Goal: Task Accomplishment & Management: Manage account settings

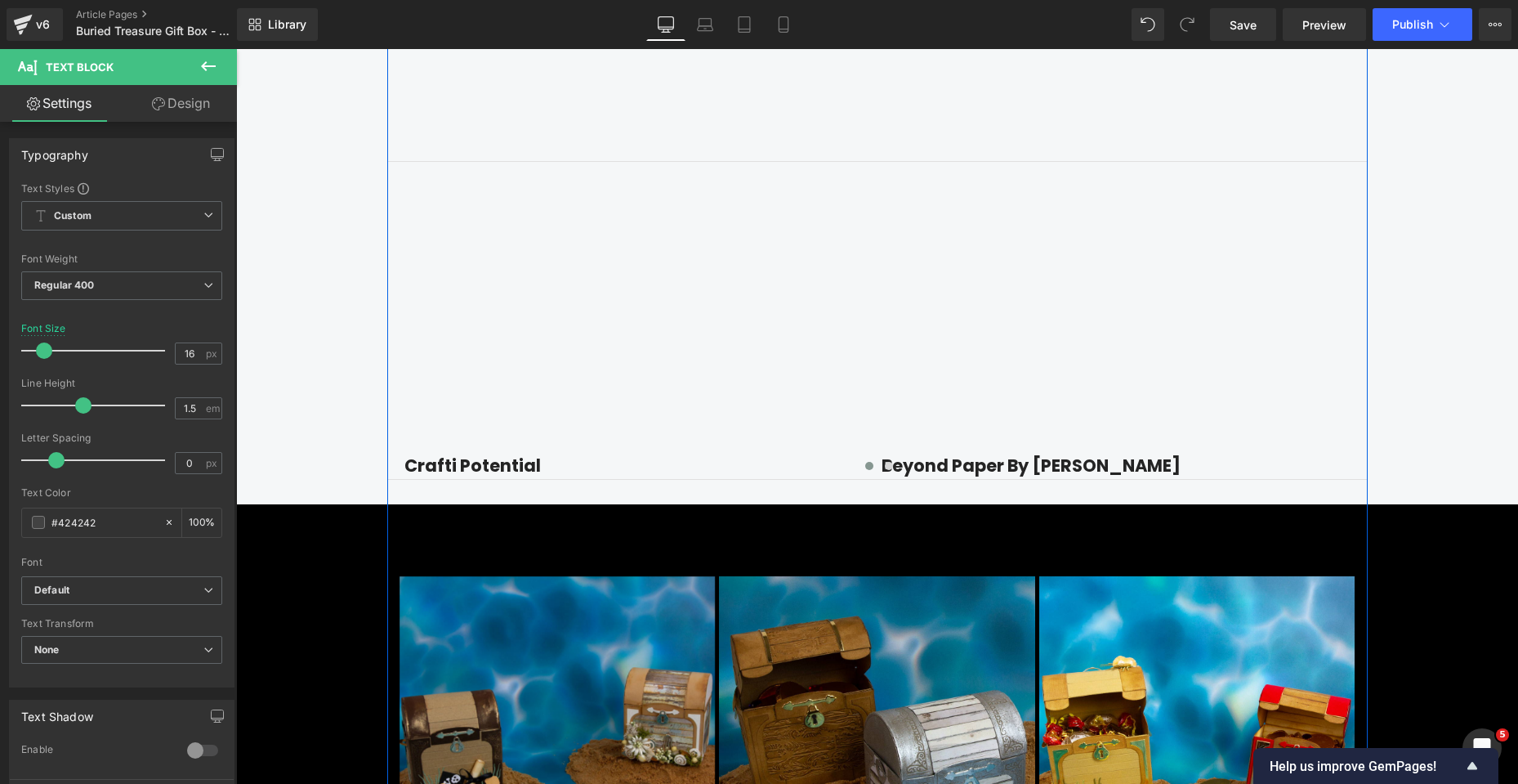
click at [1408, 278] on div "Find Inspiration & Creativity Heading Youtube Row Row Youtube Crafti Potential …" at bounding box center [878, 16] width 1283 height 924
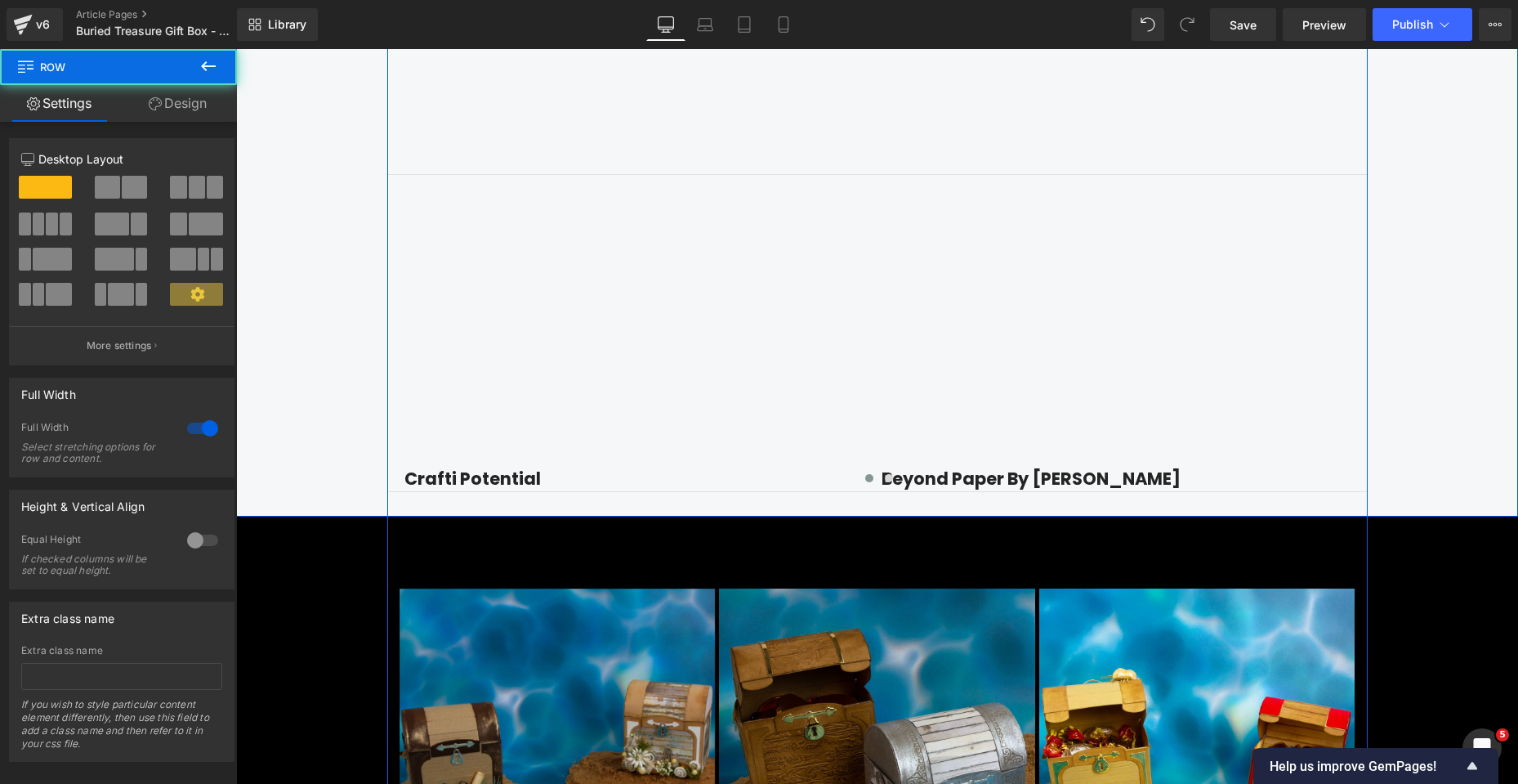
click at [1438, 381] on div "Find Inspiration & Creativity Heading Youtube Row Row Youtube Crafti Potential …" at bounding box center [878, 30] width 1283 height 924
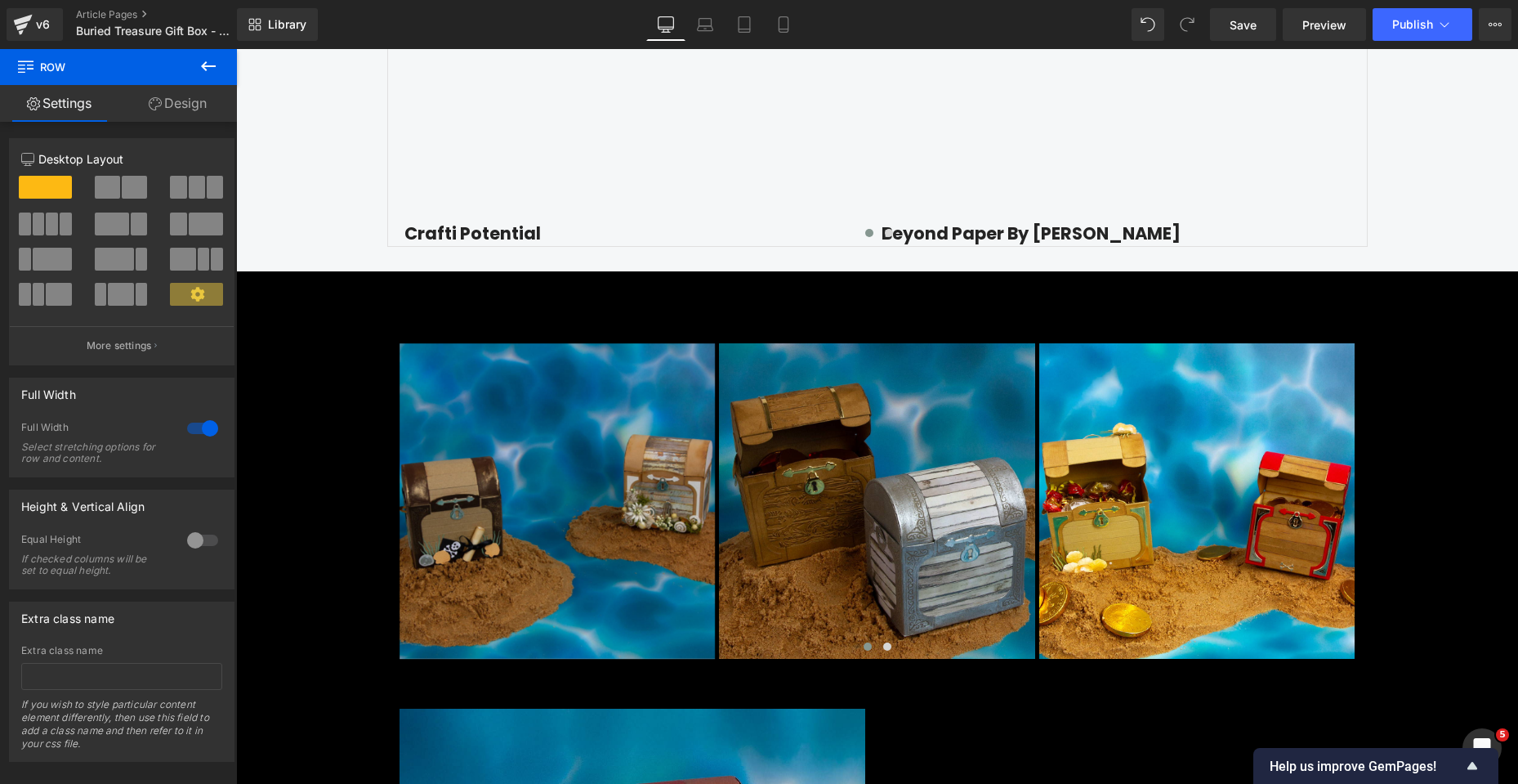
click at [1443, 392] on div "Image Image Row Sale Off (P) Image ‹" at bounding box center [878, 196] width 1283 height 5186
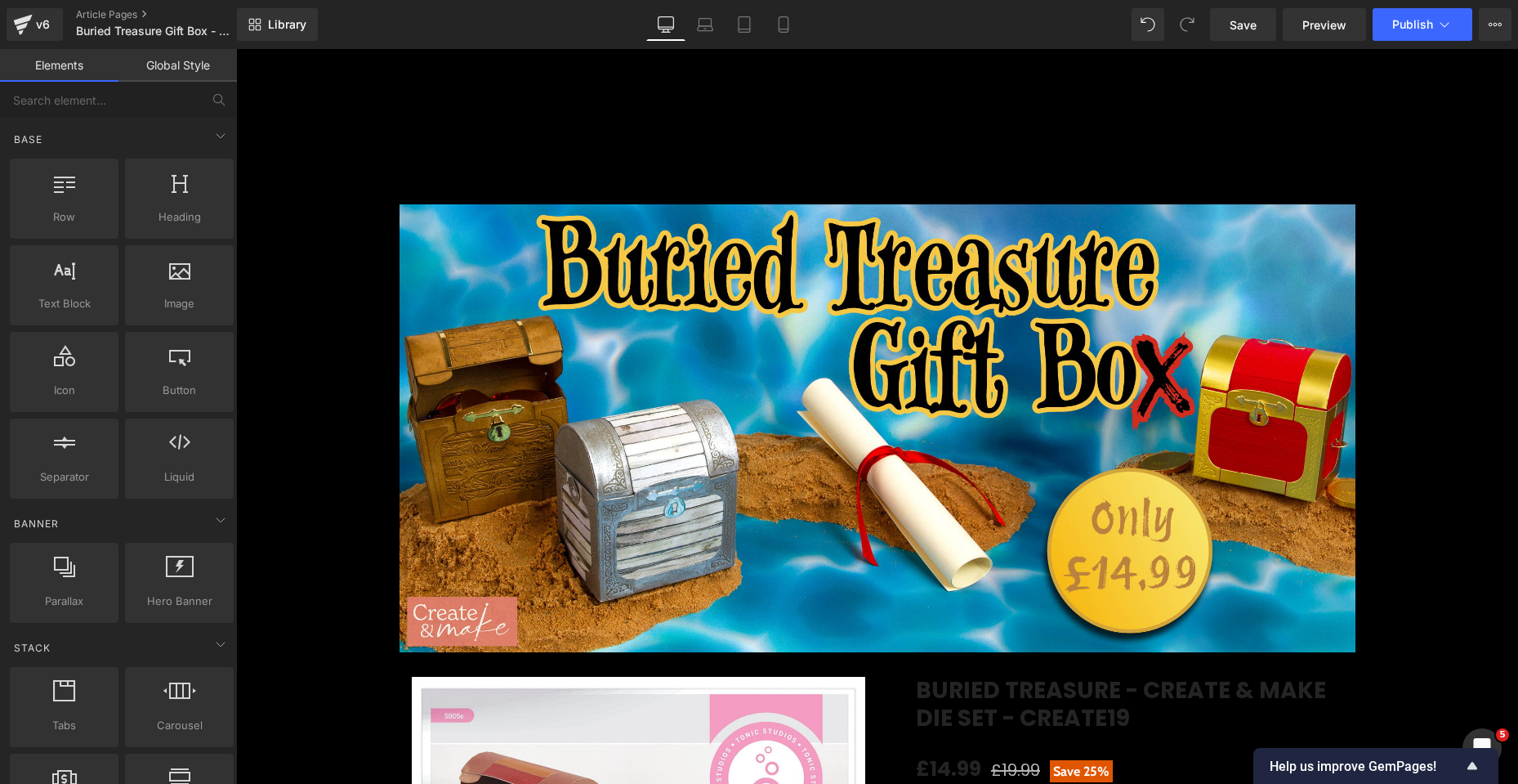
scroll to position [0, 0]
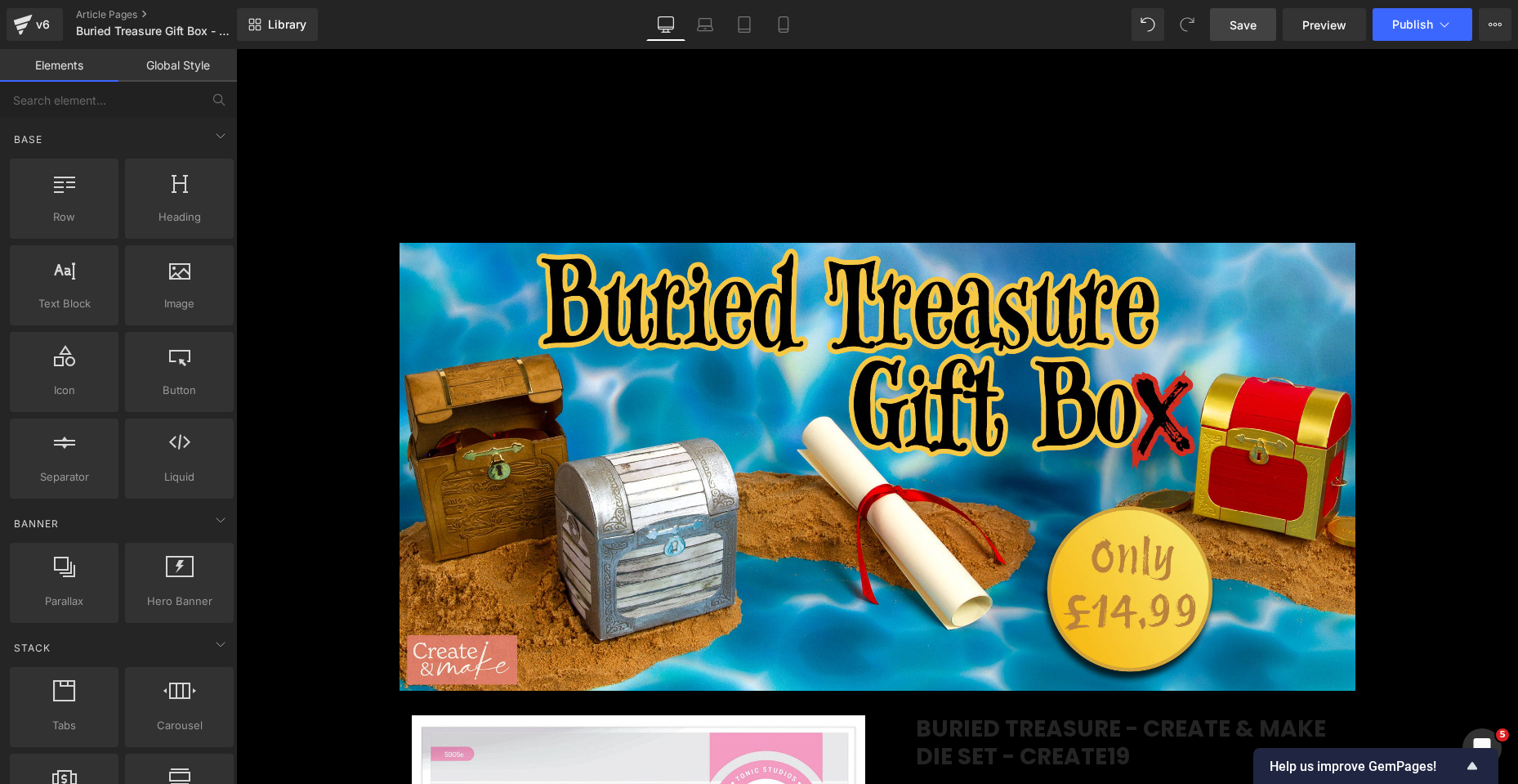
click at [1249, 32] on span "Save" at bounding box center [1243, 25] width 27 height 18
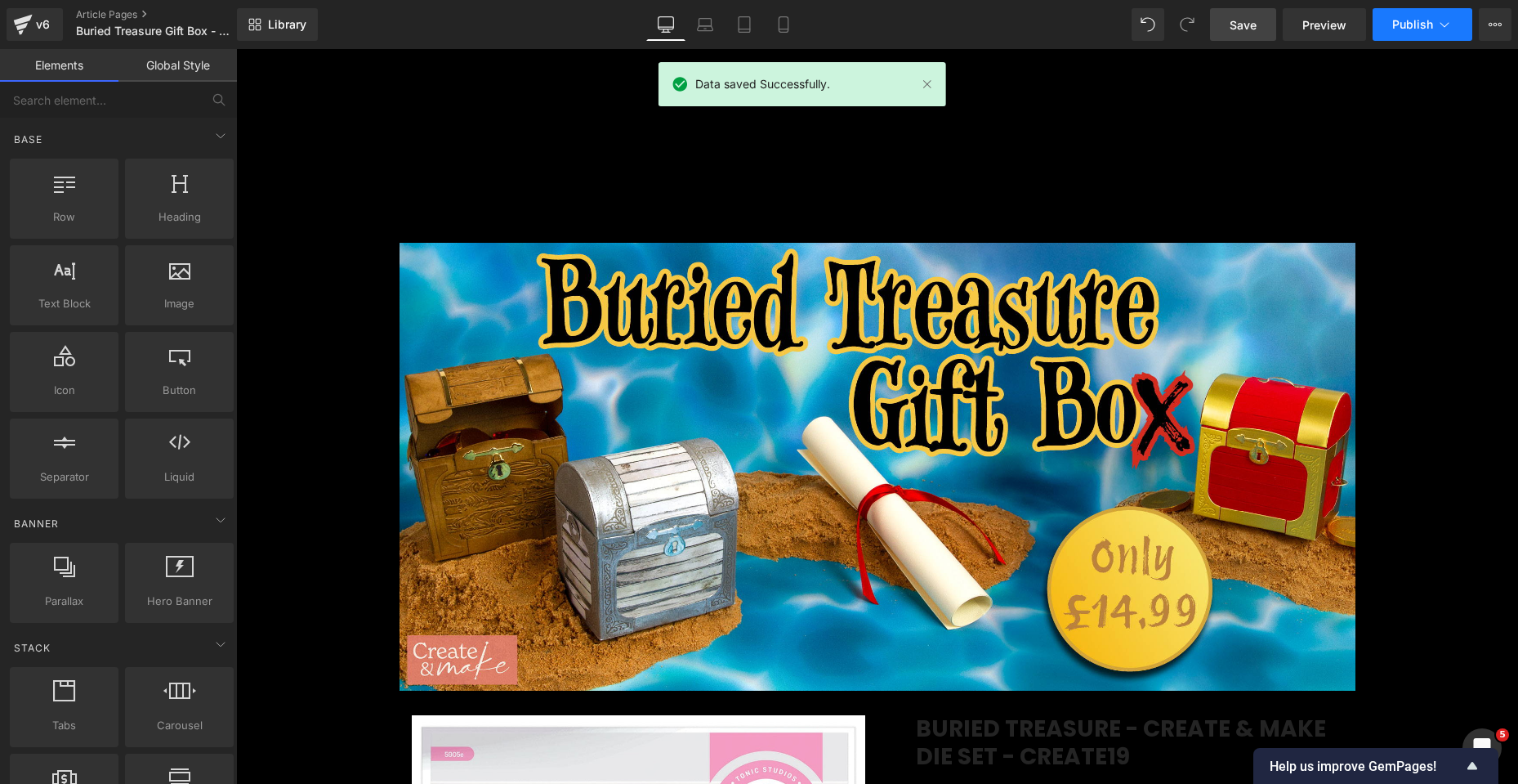
click at [1450, 24] on icon at bounding box center [1445, 25] width 17 height 17
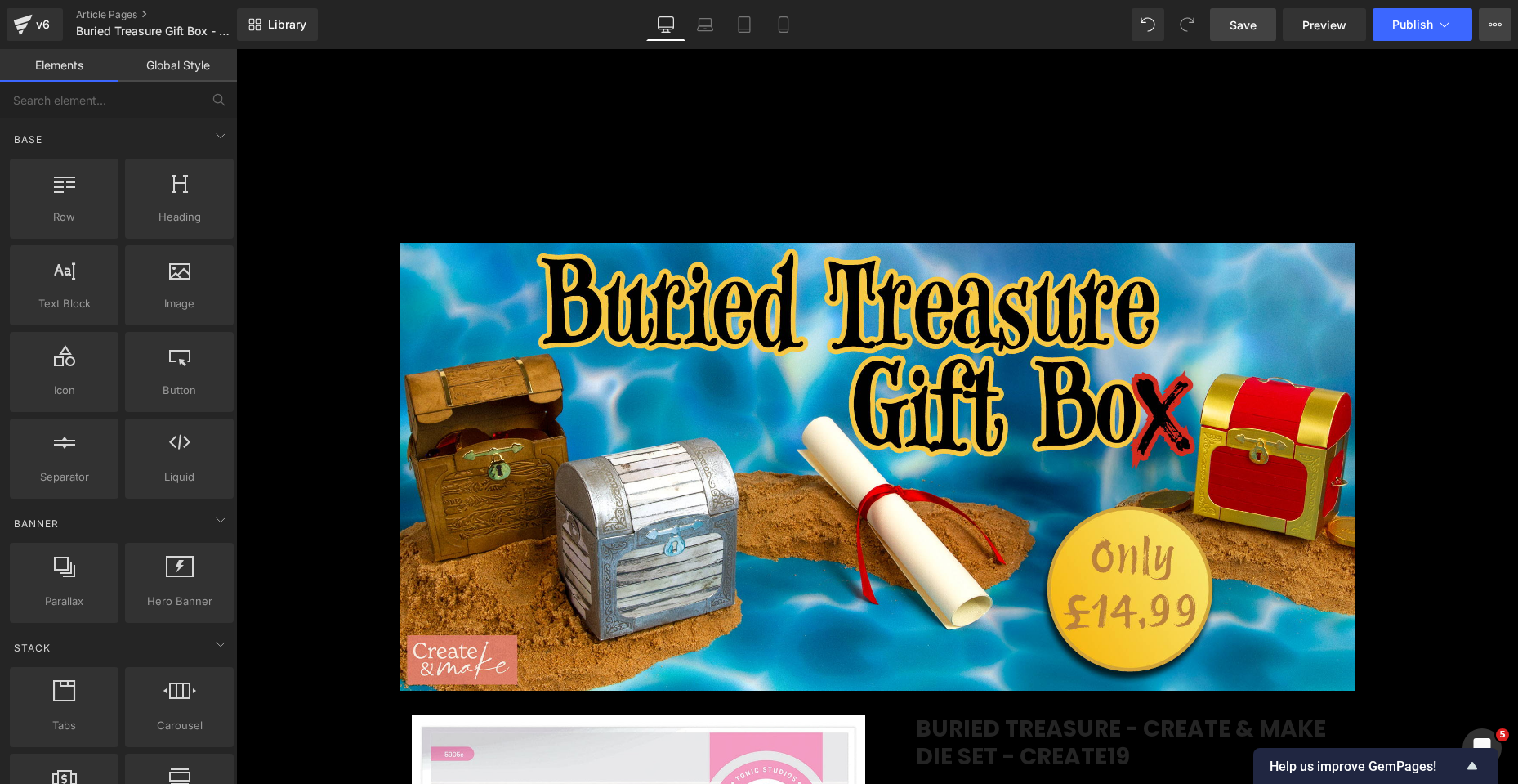
click at [1494, 23] on icon at bounding box center [1496, 24] width 13 height 13
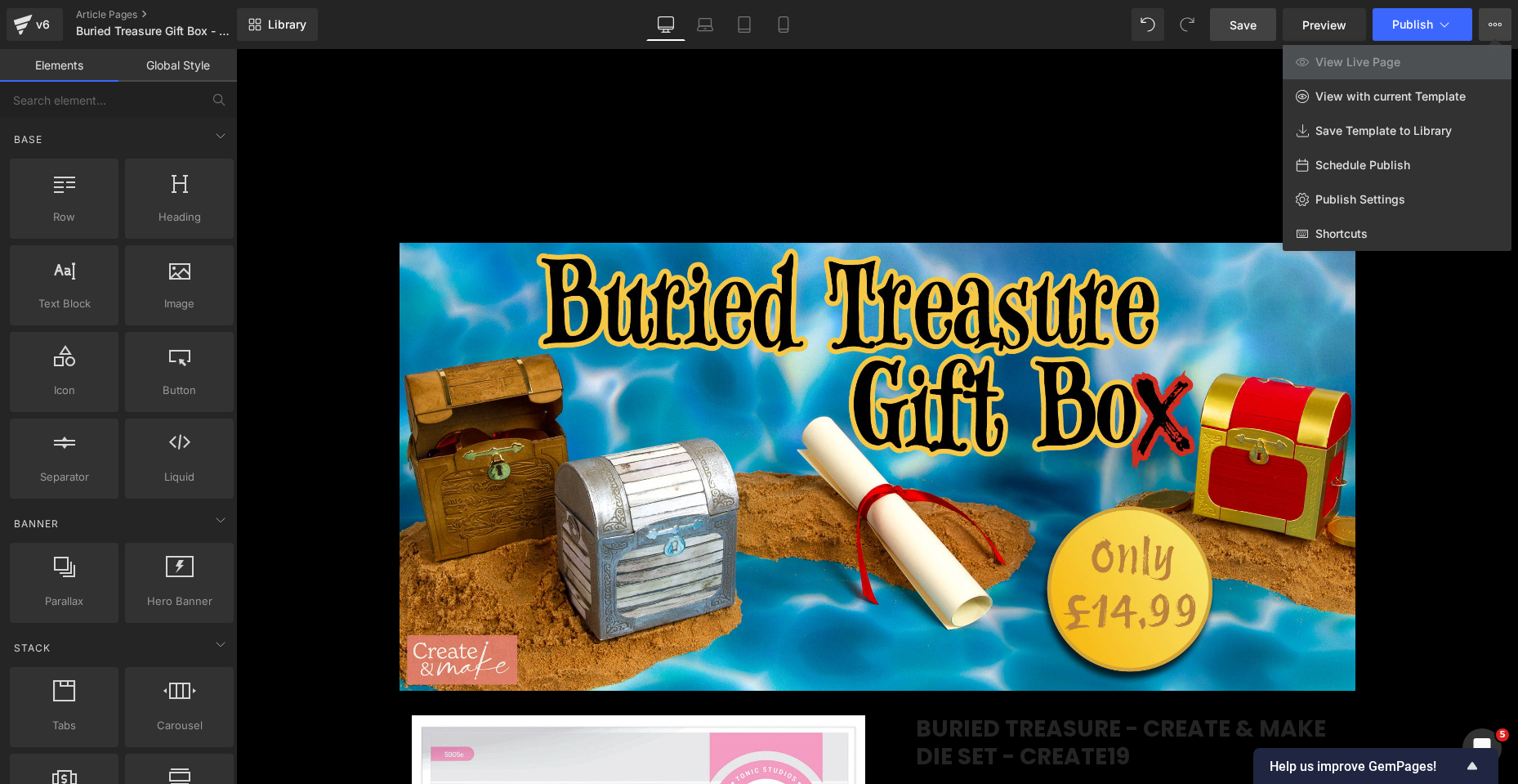
click at [1373, 161] on span "Schedule Publish" at bounding box center [1363, 165] width 95 height 15
select select
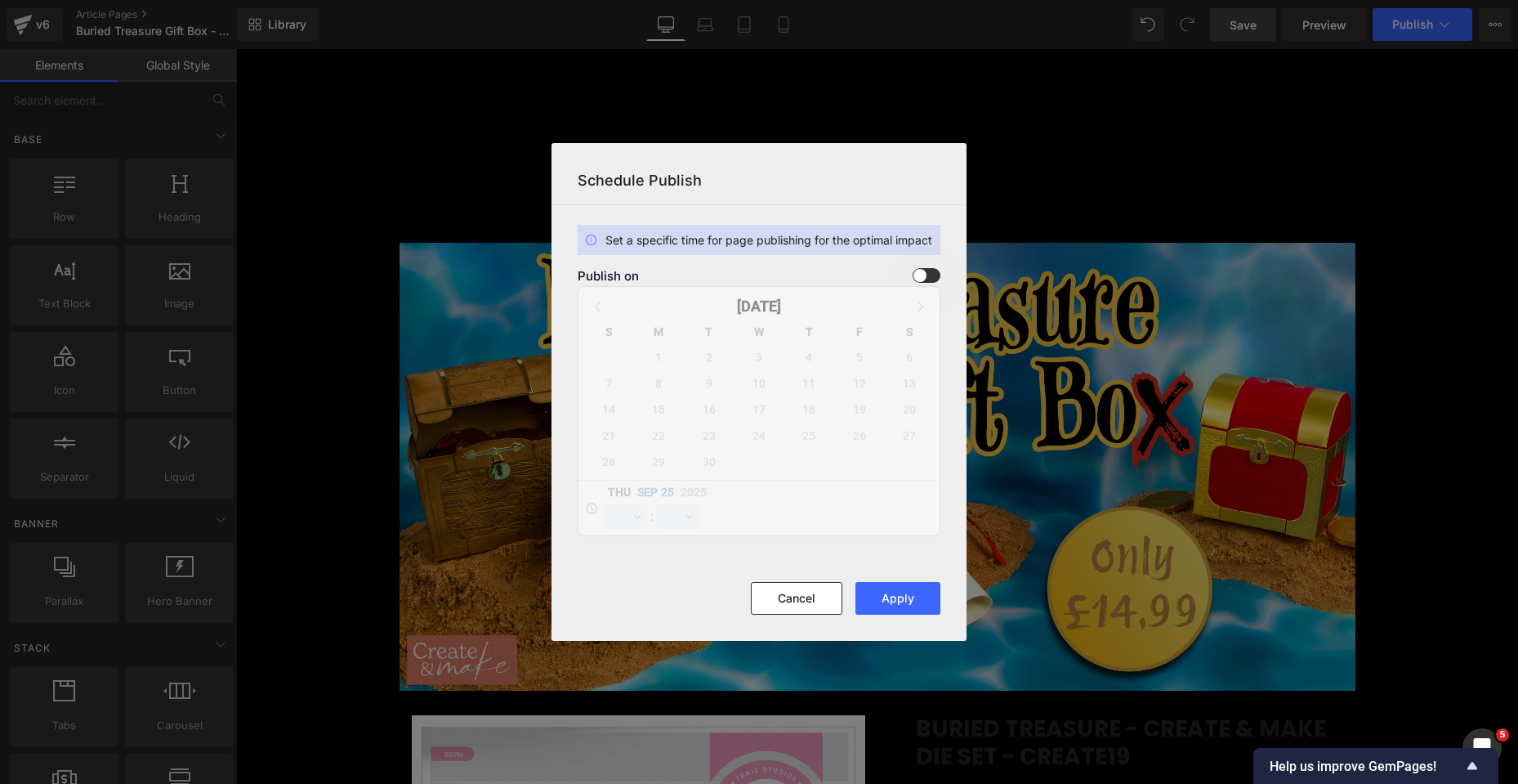
click at [926, 280] on span at bounding box center [927, 275] width 28 height 15
click at [0, 0] on input "checkbox" at bounding box center [0, 0] width 0 height 0
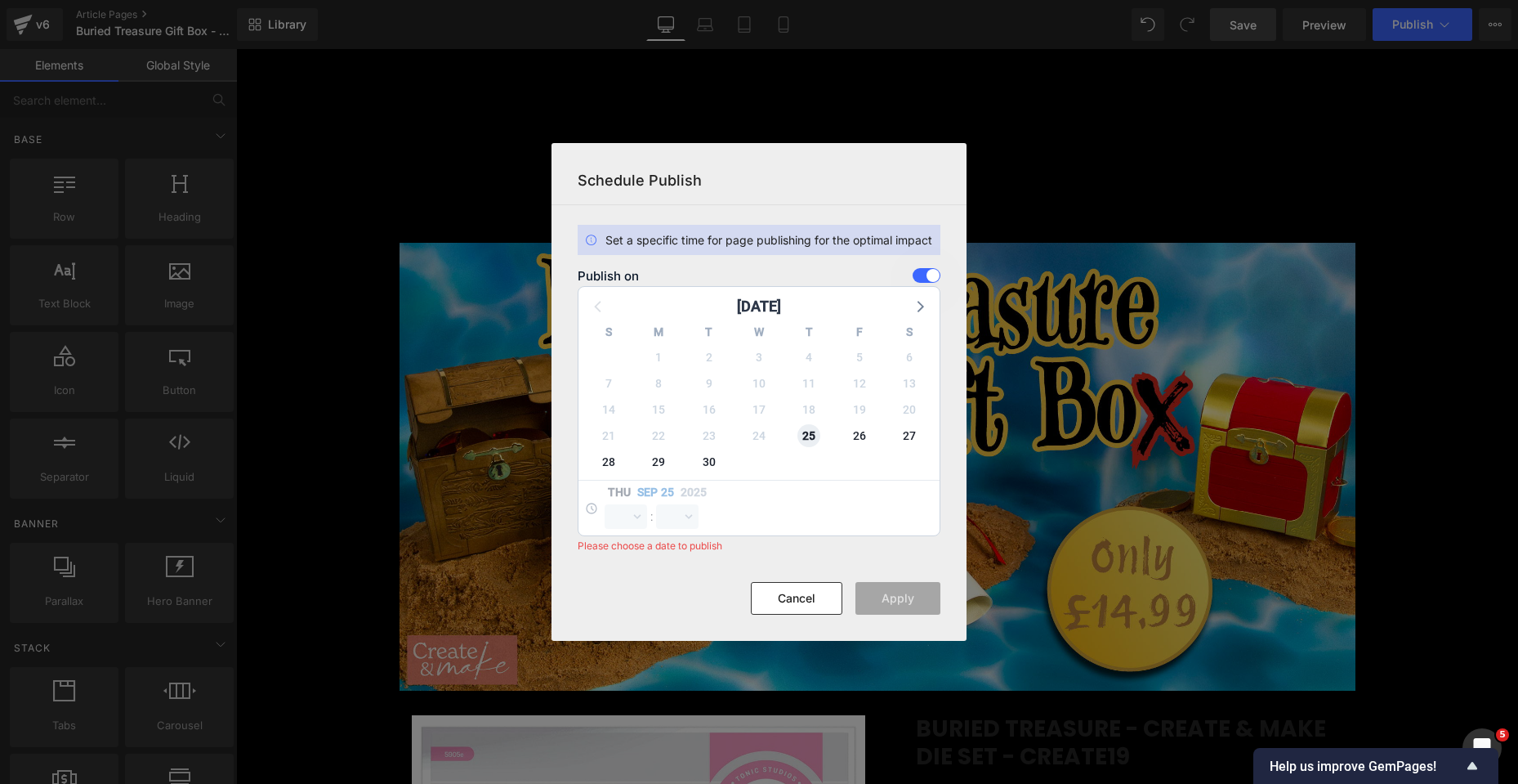
click at [813, 436] on span "25" at bounding box center [809, 436] width 23 height 23
select select "14"
select select "15"
click at [636, 519] on select "00 01 02 03 04 05 06 07 08 09 10 11 12 13 14 15 16 17 18 19 20 21 22 23" at bounding box center [626, 516] width 43 height 24
click at [605, 504] on select "00 01 02 03 04 05 06 07 08 09 10 11 12 13 14 15 16 17 18 19 20 21 22 23" at bounding box center [626, 516] width 43 height 24
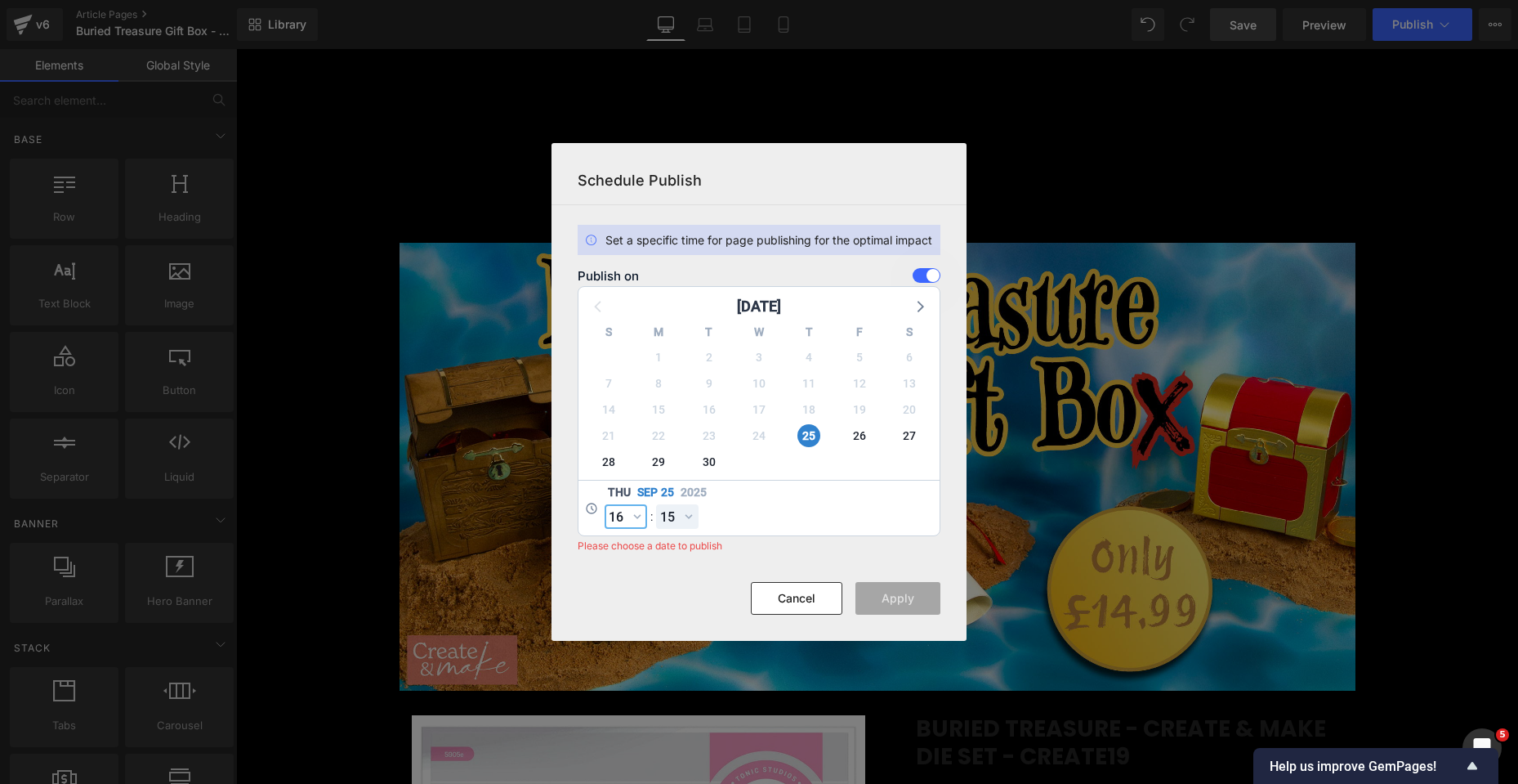
select select "16"
click at [689, 516] on select "00 01 02 03 04 05 06 07 08 09 10 11 12 13 14 15 16 17 18 19 20 21 22 23 24 25 2…" at bounding box center [677, 516] width 43 height 24
click at [656, 504] on select "00 01 02 03 04 05 06 07 08 09 10 11 12 13 14 15 16 17 18 19 20 21 22 23 24 25 2…" at bounding box center [677, 516] width 43 height 24
select select "0"
click at [883, 595] on button "Apply" at bounding box center [898, 598] width 85 height 32
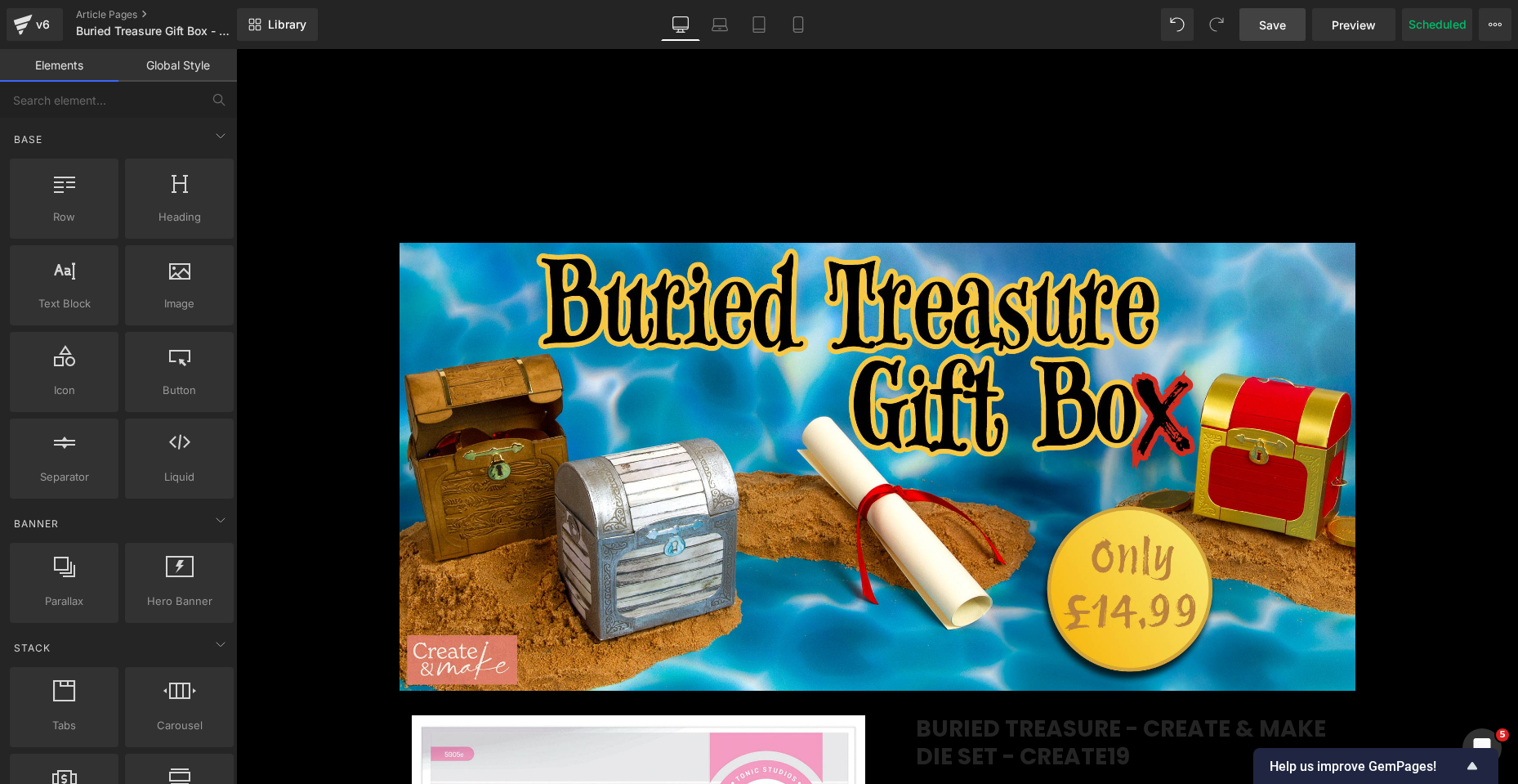
click at [1275, 38] on link "Save" at bounding box center [1272, 24] width 66 height 32
click at [1500, 18] on button "View Live Page View with current Template Save Template to Library Schedule Pub…" at bounding box center [1495, 24] width 32 height 32
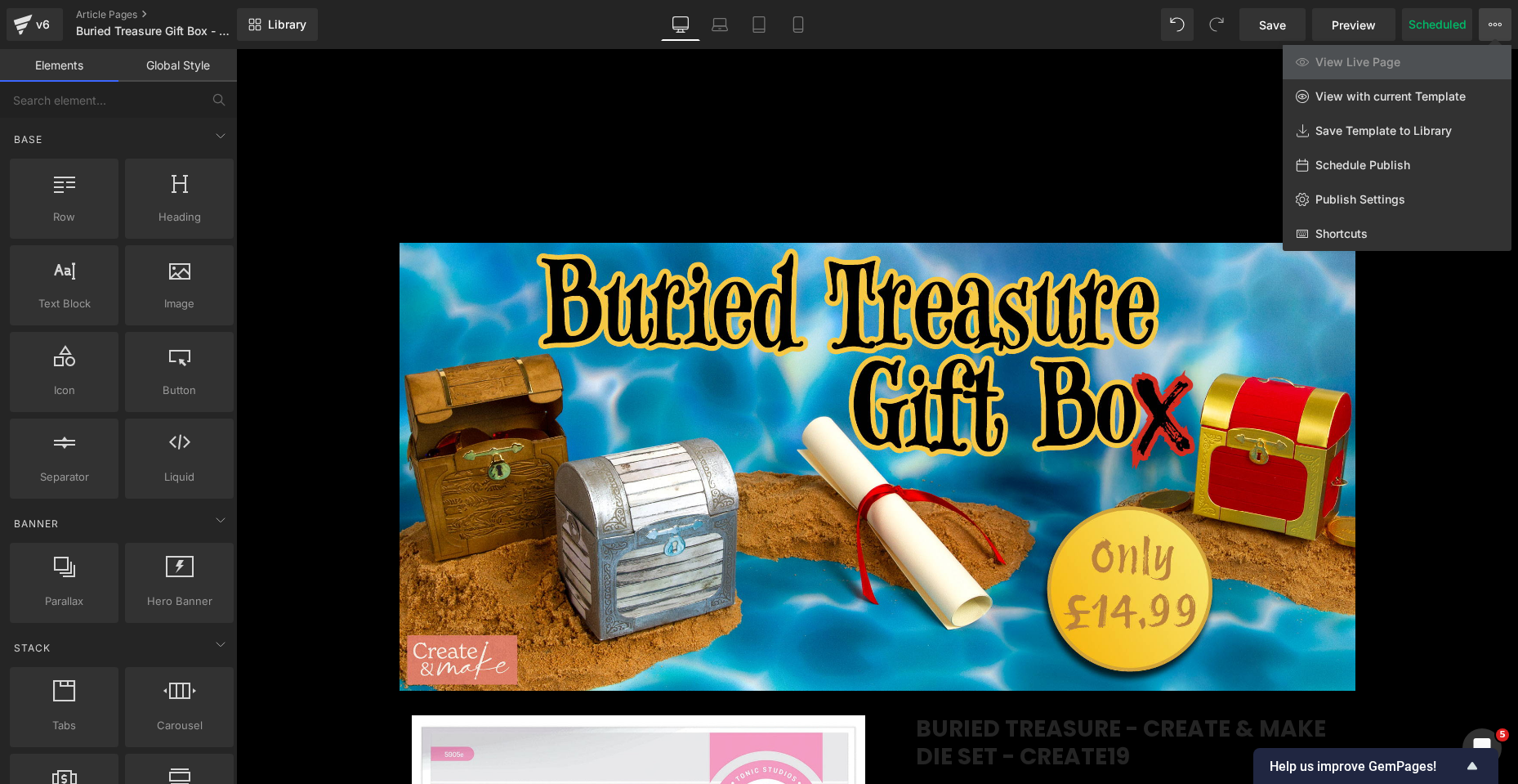
click at [1438, 371] on div at bounding box center [878, 416] width 1283 height 735
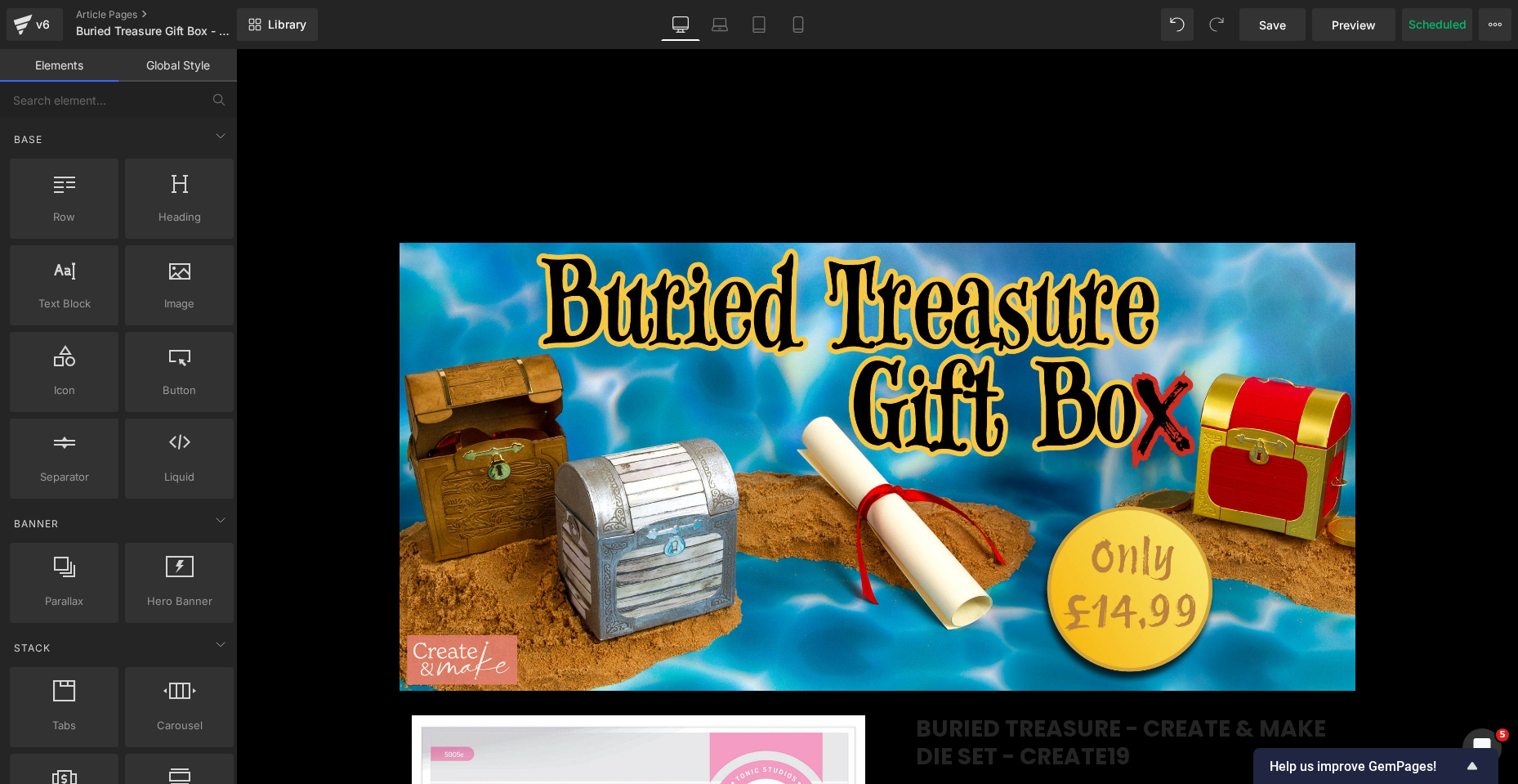
click at [81, 6] on div "v6 Article Pages Buried Treasure Gift Box - Create & Make" at bounding box center [119, 24] width 237 height 49
click at [83, 14] on link "Article Pages" at bounding box center [170, 15] width 188 height 13
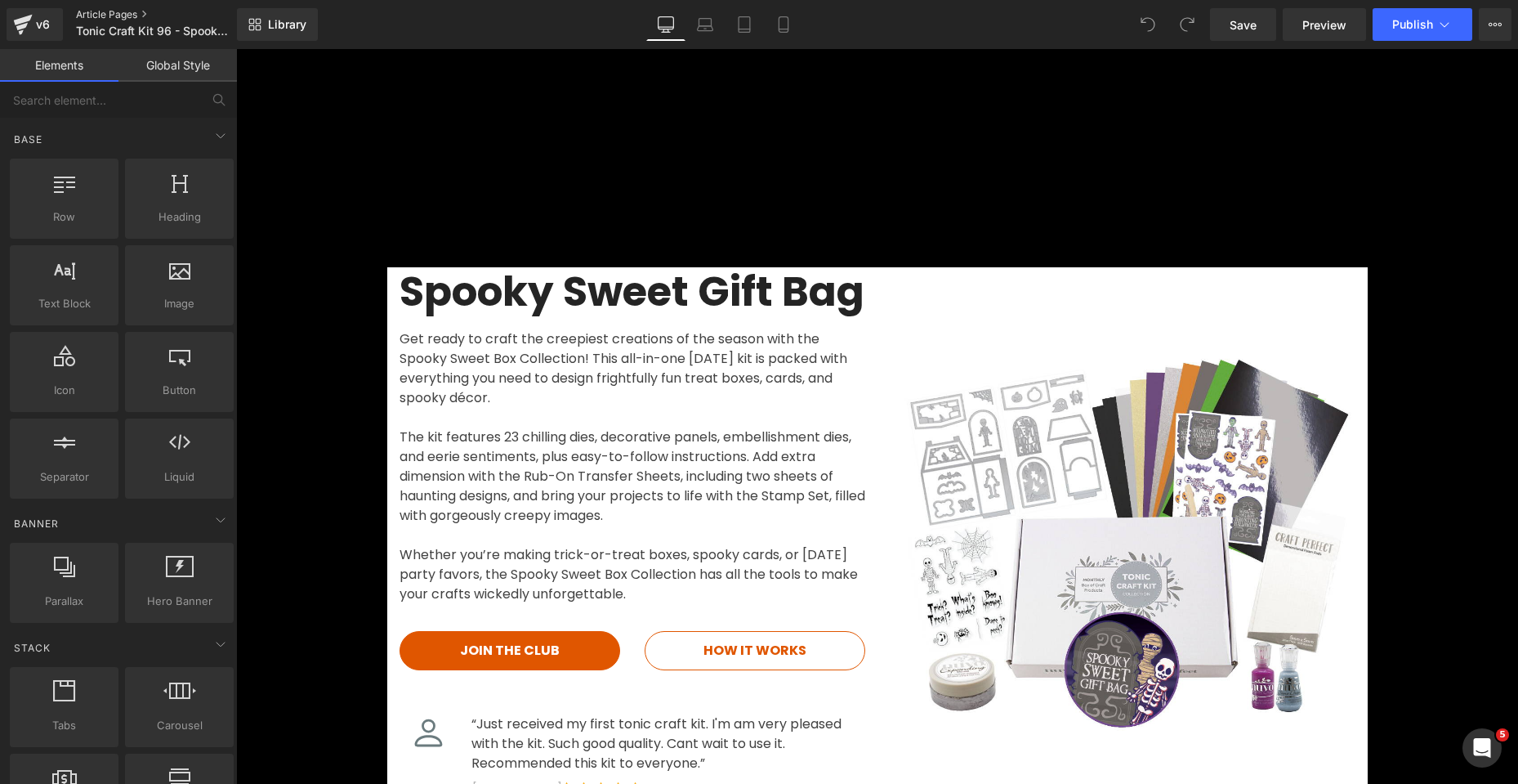
click at [126, 13] on link "Article Pages" at bounding box center [170, 15] width 188 height 13
